Goal: Transaction & Acquisition: Purchase product/service

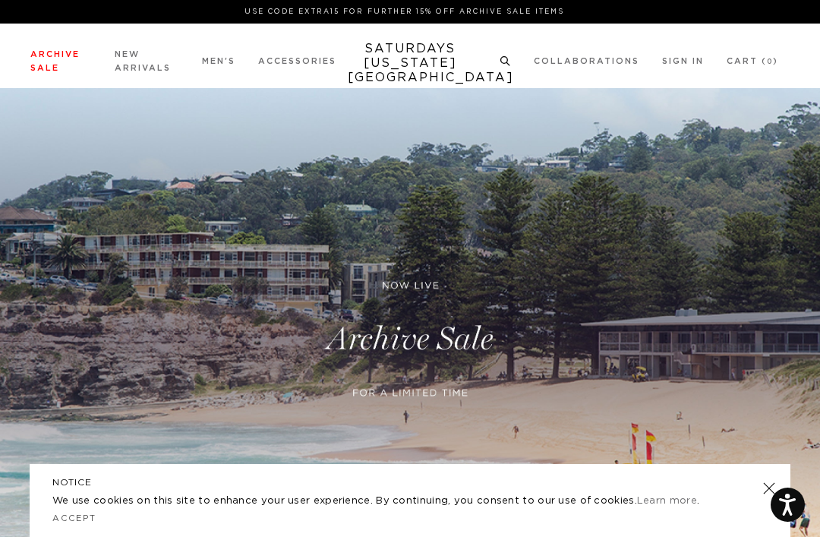
click at [42, 57] on link "Archive Sale" at bounding box center [54, 61] width 49 height 22
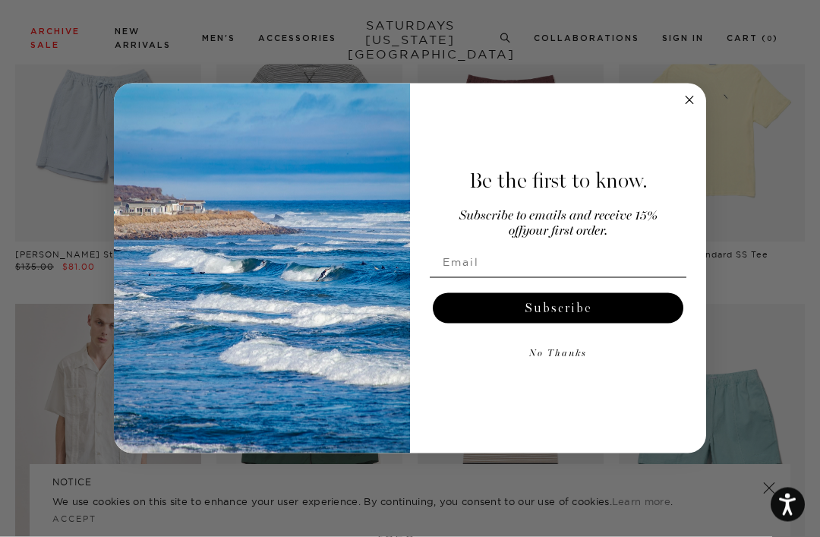
scroll to position [1944, 0]
click at [675, 125] on div "Be the first to know. Subscribe to emails and receive 15% off your first order.…" at bounding box center [550, 269] width 281 height 340
click at [674, 124] on div "Be the first to know. Subscribe to emails and receive 15% off your first order.…" at bounding box center [550, 269] width 281 height 340
click at [680, 109] on icon "Close dialog" at bounding box center [689, 100] width 18 height 18
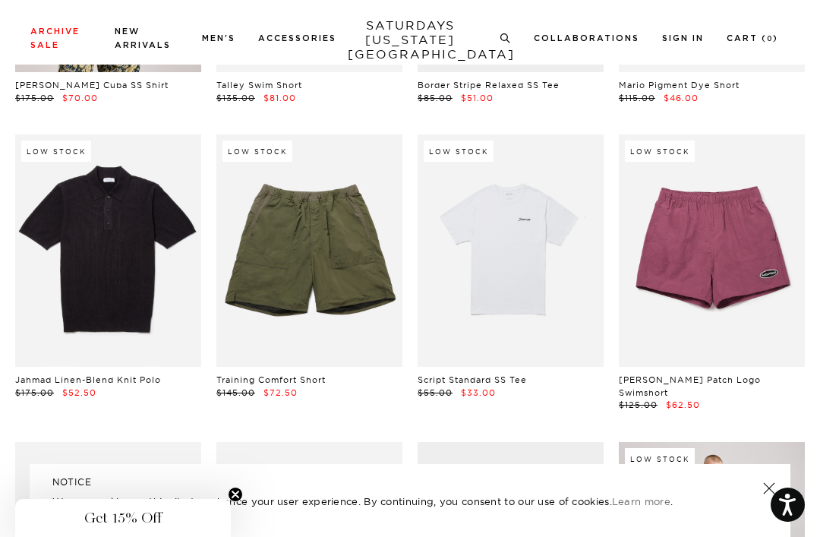
scroll to position [2406, 0]
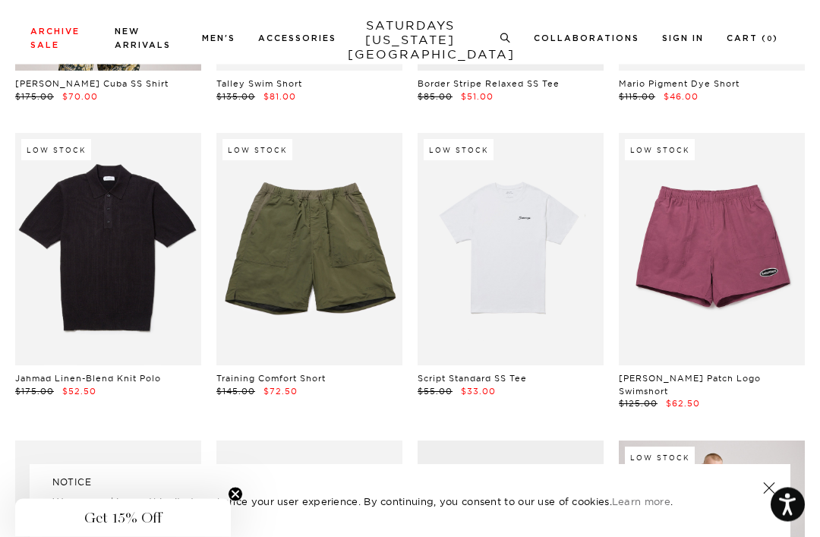
click at [34, 298] on link at bounding box center [108, 250] width 186 height 232
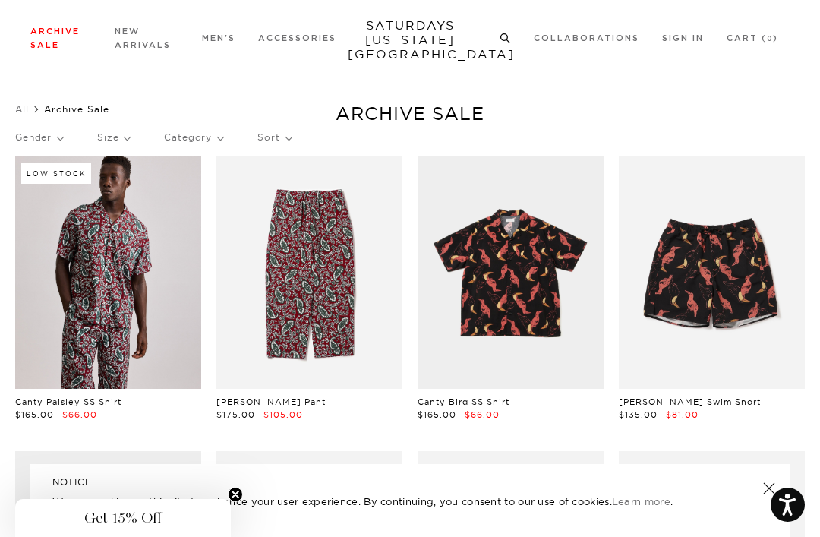
scroll to position [14, 0]
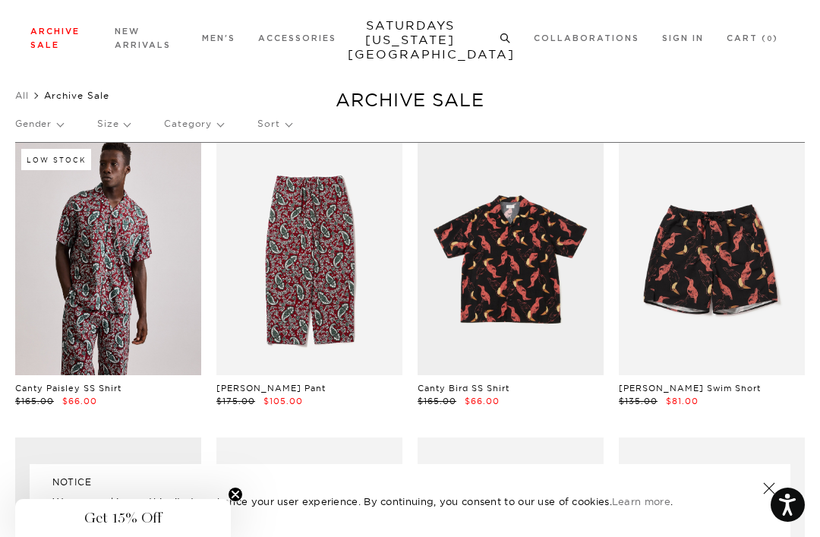
click at [23, 118] on link "Shirts" at bounding box center [26, 122] width 23 height 11
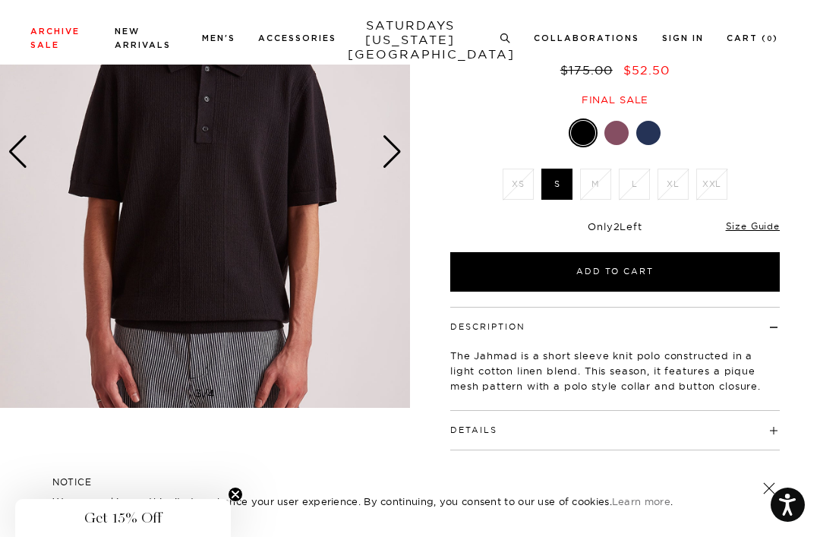
scroll to position [194, 0]
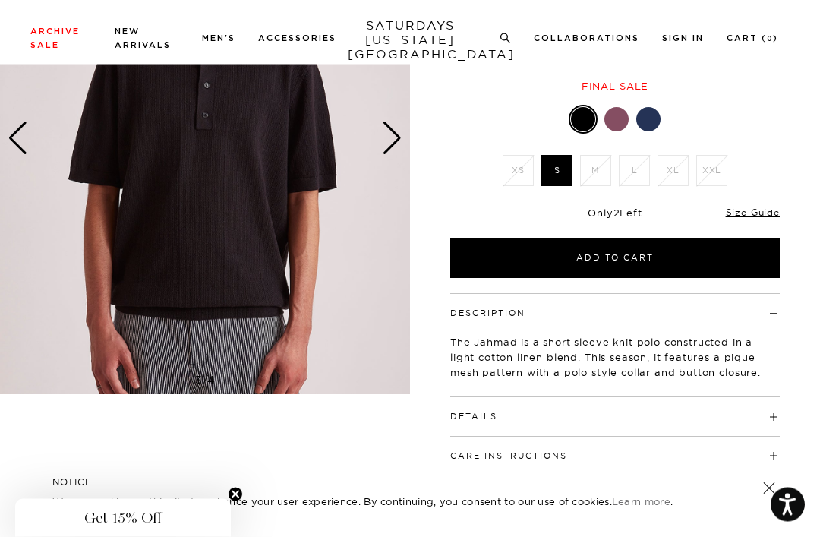
click at [702, 256] on button "Add to Cart" at bounding box center [615, 258] width 330 height 39
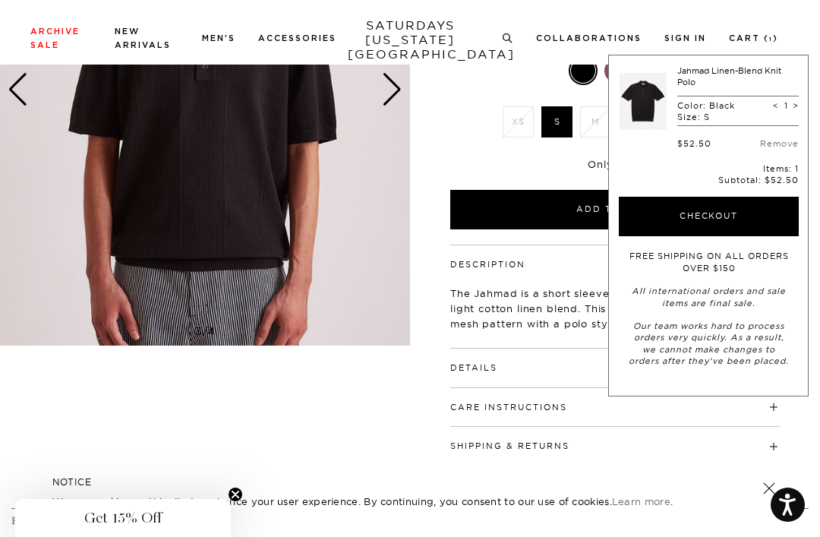
scroll to position [212, 0]
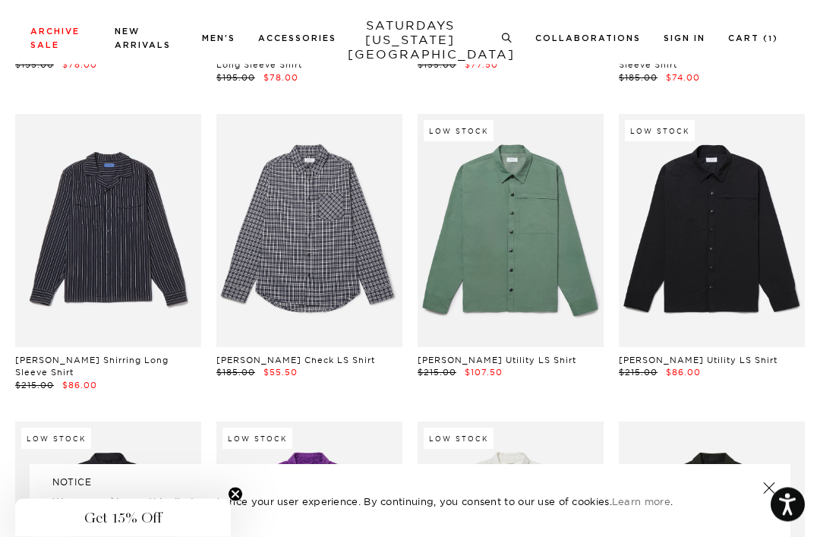
scroll to position [5220, 0]
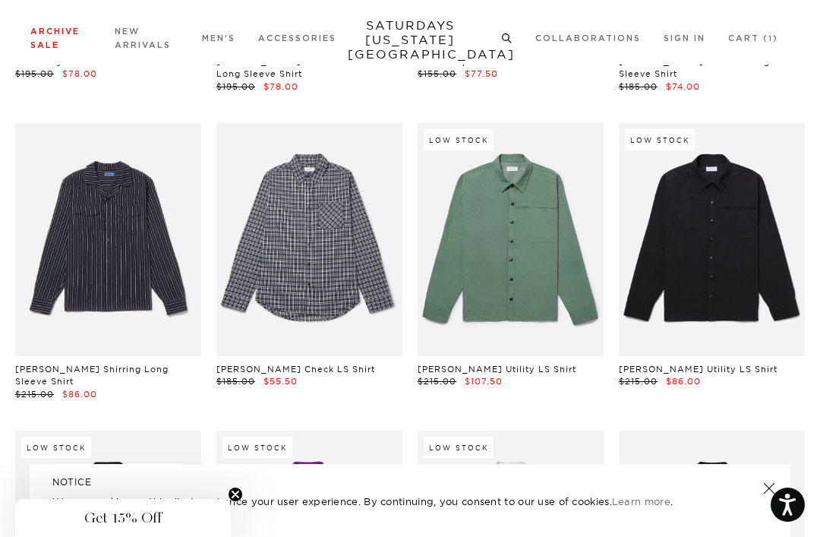
click at [96, 254] on div "Men's Tees Shirts Shorts Swim Knitwear Pants Sweats Outerwear" at bounding box center [69, 164] width 109 height 190
click at [56, 254] on link "Accessories" at bounding box center [39, 249] width 49 height 11
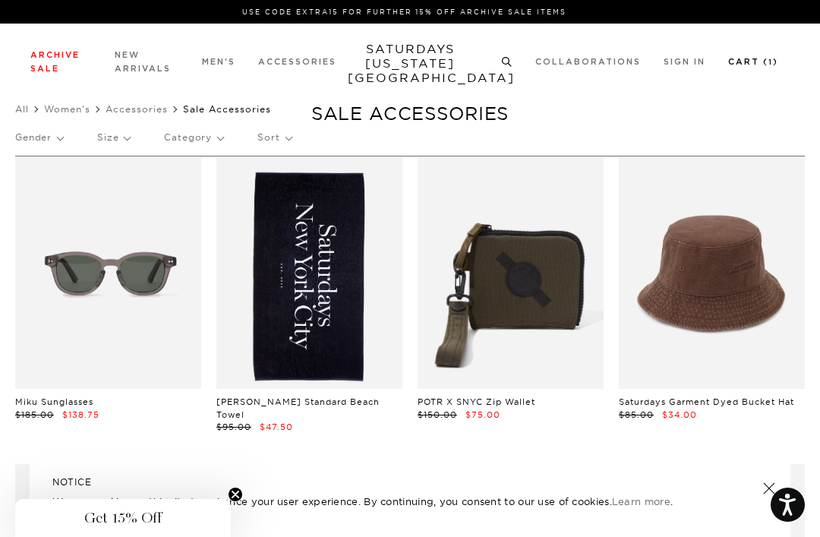
click at [752, 66] on link "Cart ( 1 )" at bounding box center [753, 62] width 50 height 8
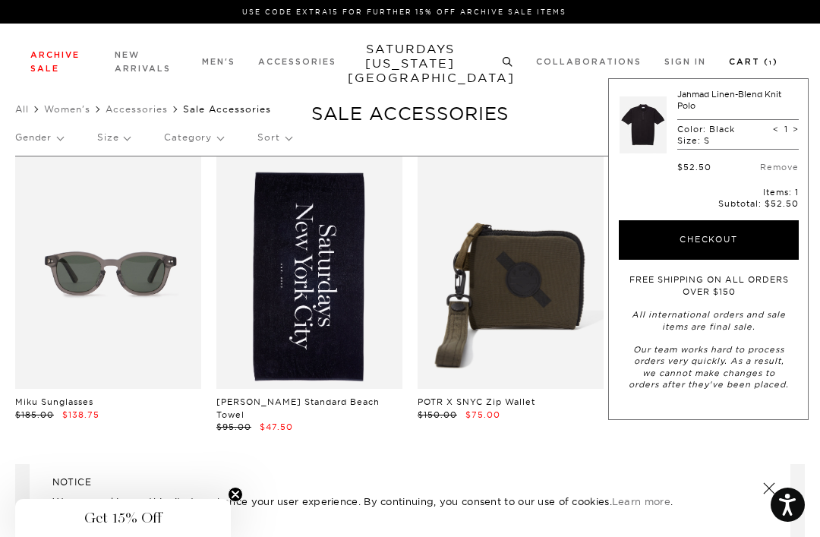
click at [762, 241] on button "Checkout" at bounding box center [709, 239] width 180 height 39
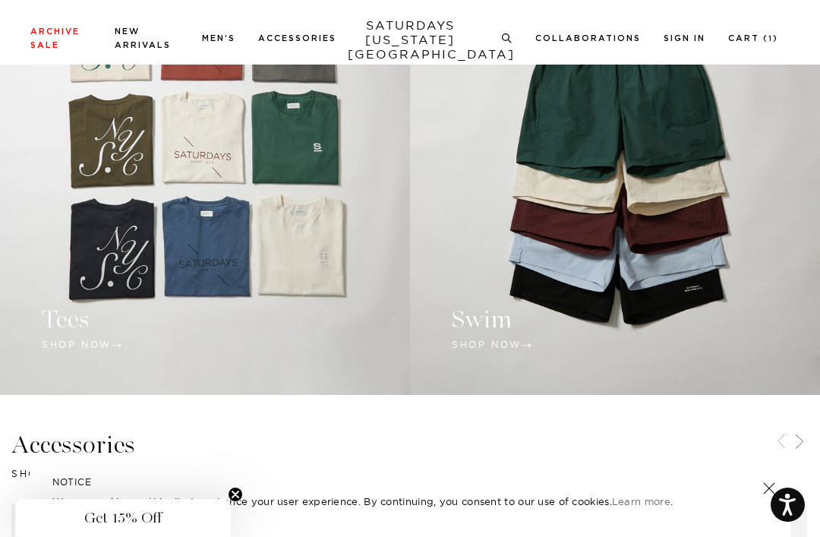
scroll to position [1093, 0]
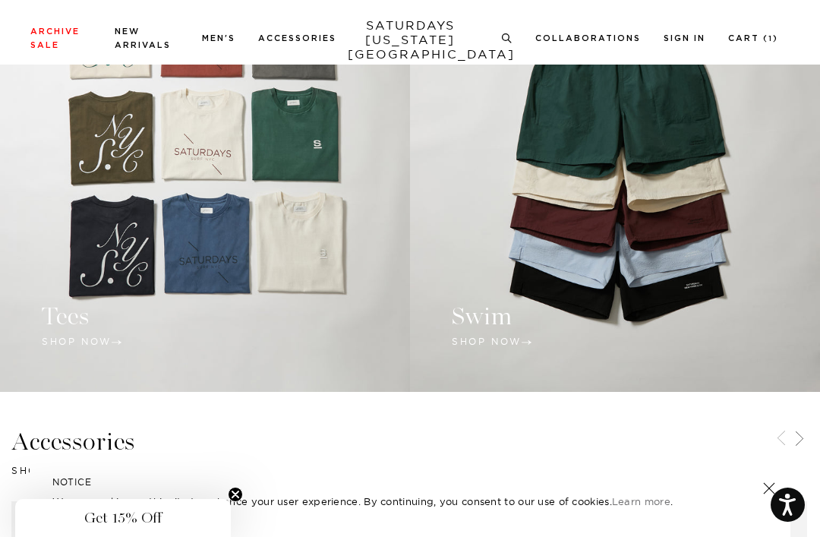
click at [68, 385] on link at bounding box center [205, 158] width 410 height 468
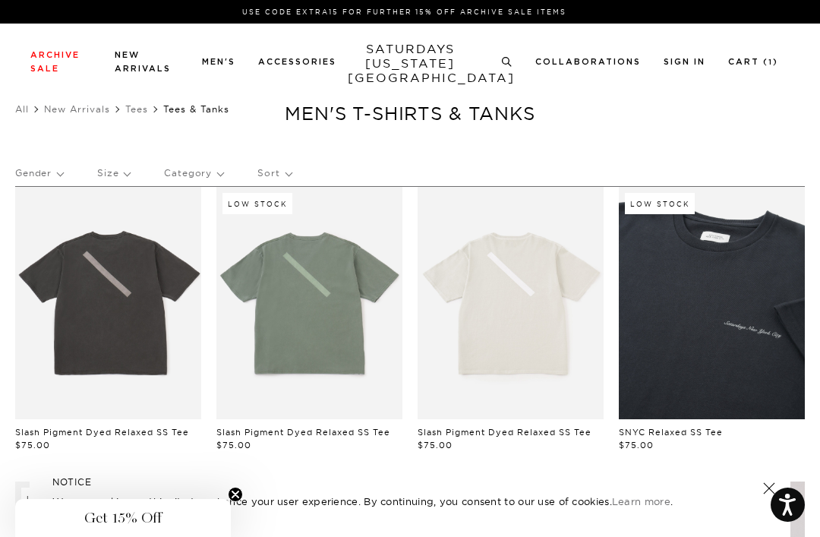
click at [64, 115] on link "New Arrivals" at bounding box center [77, 108] width 66 height 11
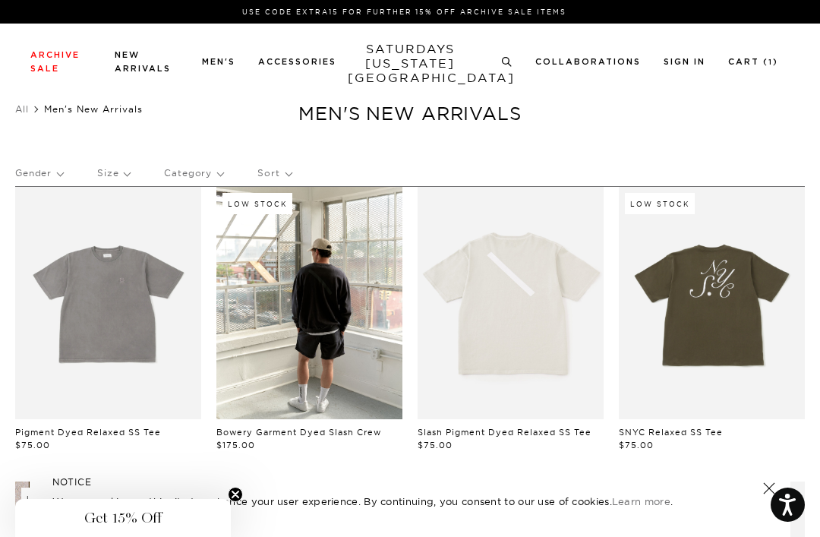
click at [511, 65] on icon at bounding box center [509, 64] width 3 height 3
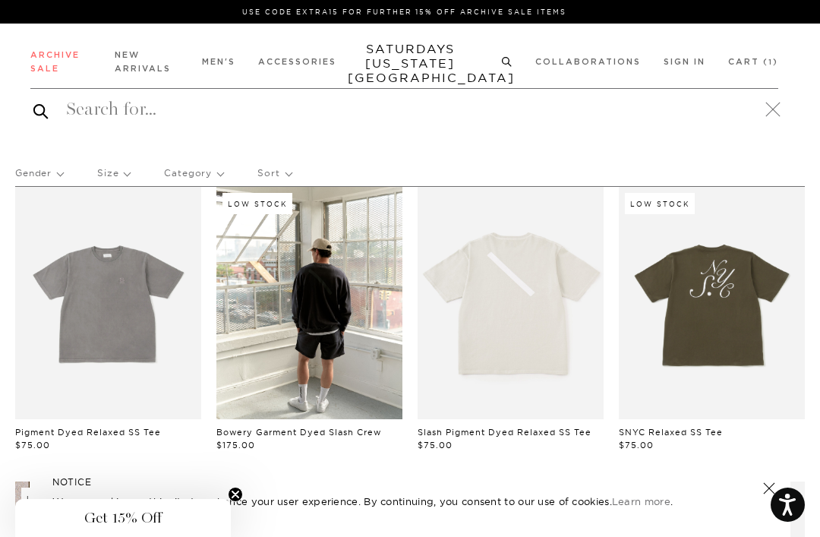
click at [505, 69] on div "Archive Sale Men's Tees Shirts Shorts Swim Knitwear Pants Sweats" at bounding box center [404, 60] width 748 height 27
click at [508, 64] on circle at bounding box center [506, 61] width 7 height 7
click at [82, 109] on input "search" at bounding box center [404, 109] width 748 height 24
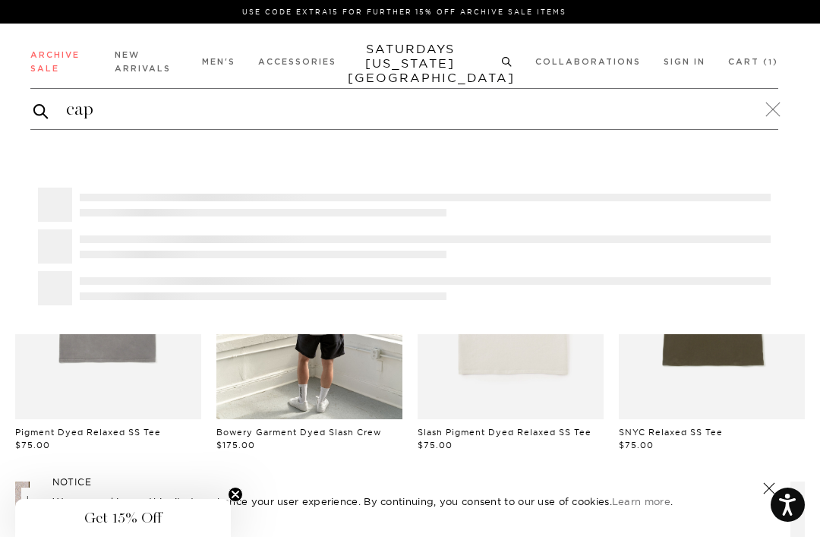
type input "cap"
click at [41, 111] on button "submit" at bounding box center [40, 111] width 15 height 18
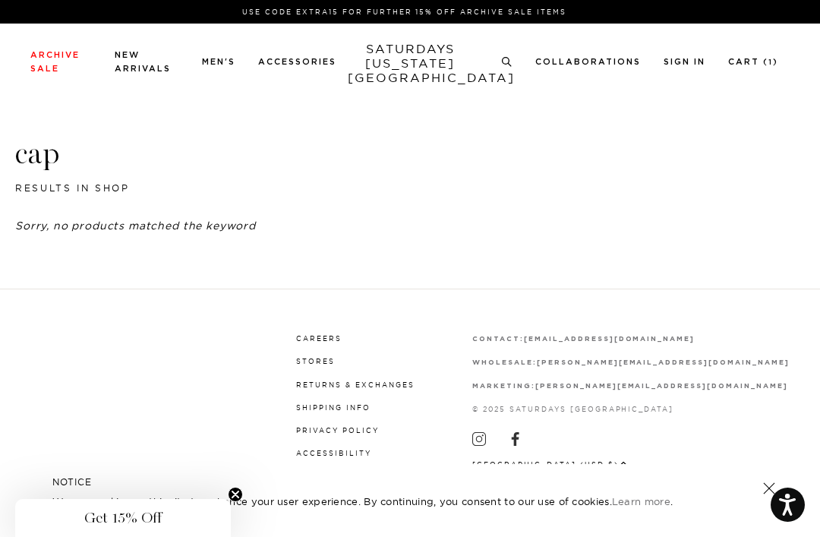
click at [509, 55] on icon at bounding box center [506, 60] width 11 height 10
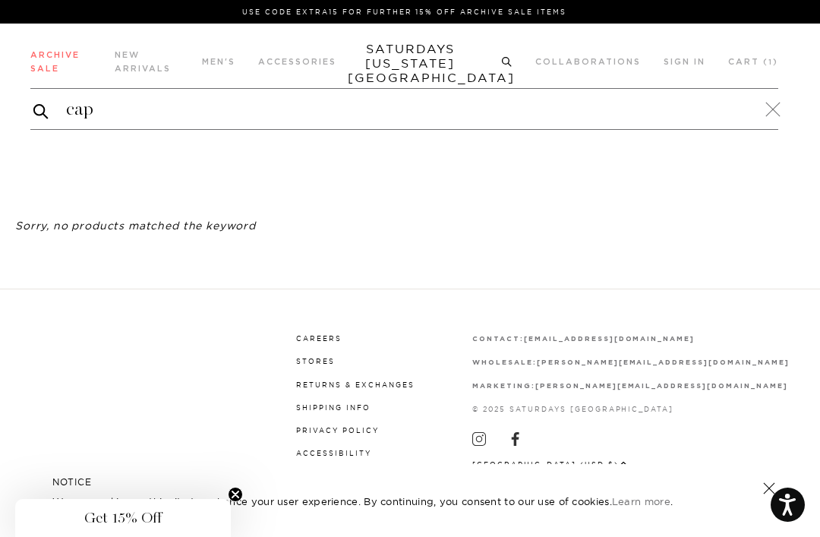
click at [490, 101] on input "cap" at bounding box center [404, 109] width 748 height 24
type input "c"
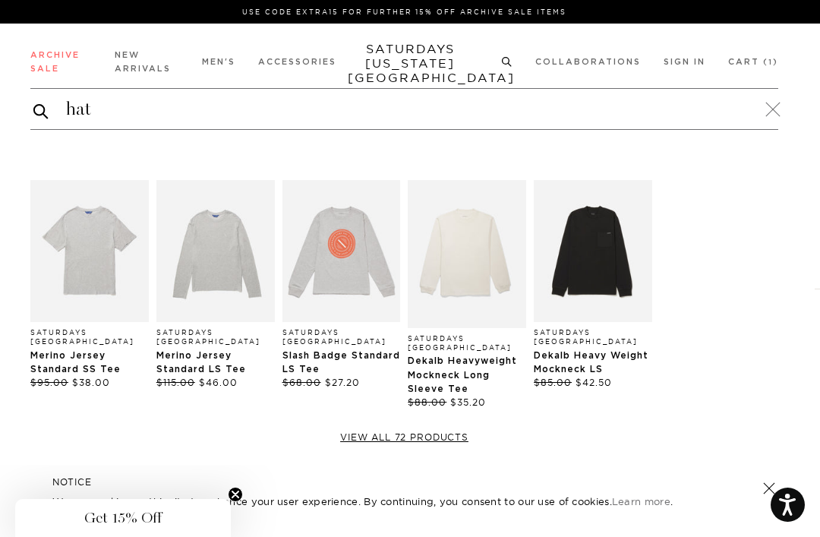
type input "hat"
click at [41, 111] on button "submit" at bounding box center [40, 111] width 15 height 18
